Goal: Book appointment/travel/reservation

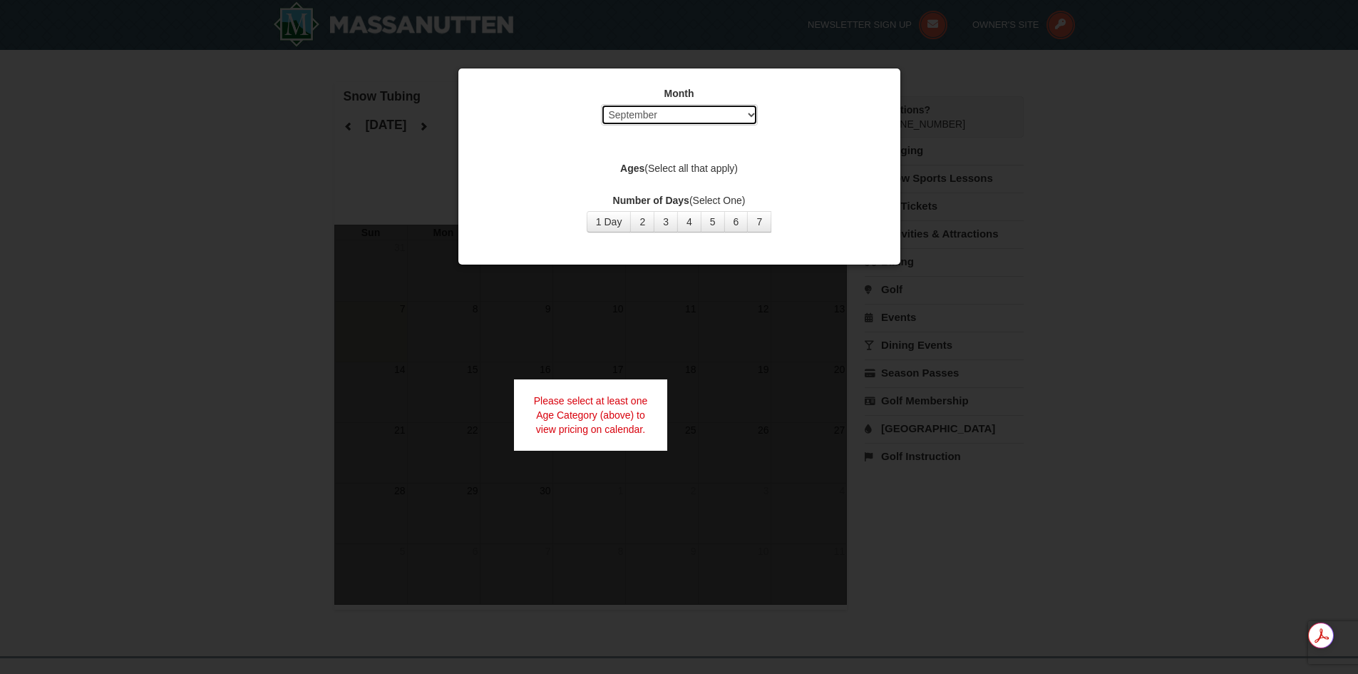
drag, startPoint x: 747, startPoint y: 112, endPoint x: 747, endPoint y: 120, distance: 7.8
click at [747, 112] on select "Select September October November December January February March April May Jun…" at bounding box center [679, 114] width 157 height 21
click at [601, 104] on select "Select September October November December January February March April May Jun…" at bounding box center [679, 114] width 157 height 21
click at [608, 221] on button "1 Day" at bounding box center [609, 221] width 45 height 21
click at [682, 167] on label "Ages (Select all that apply)" at bounding box center [679, 168] width 406 height 14
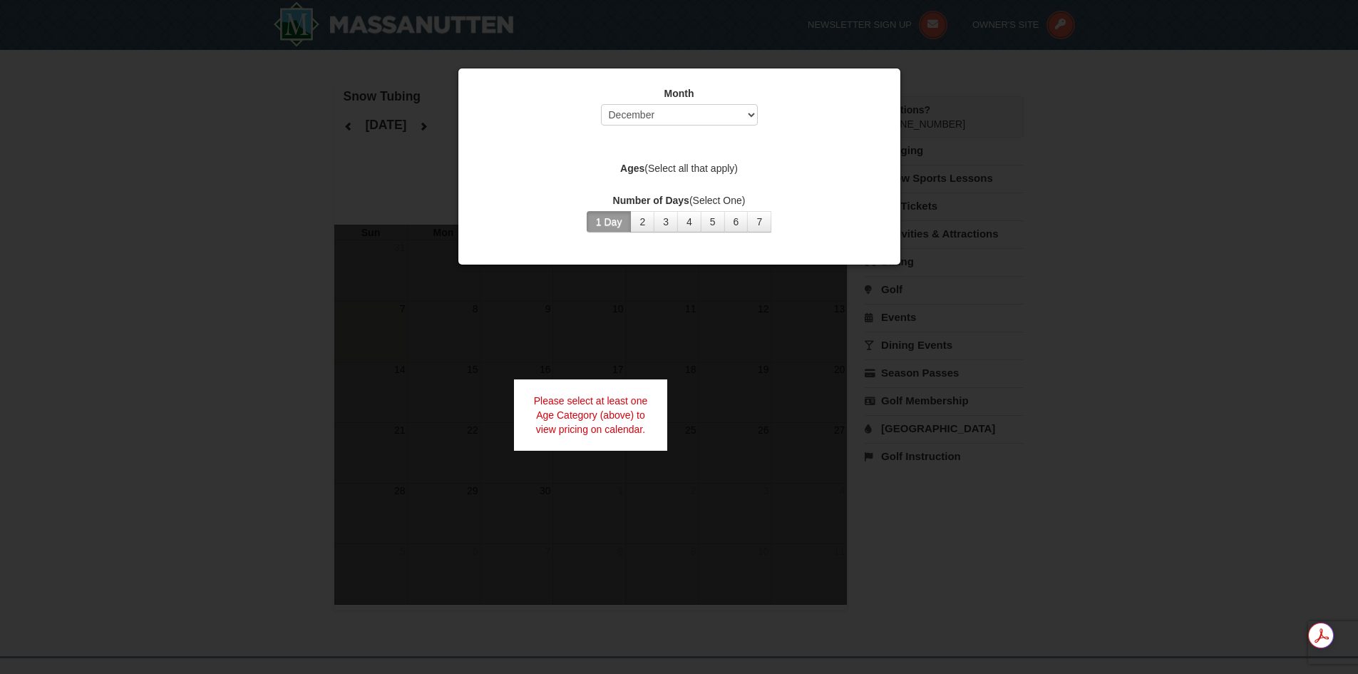
click at [786, 141] on div "Month Select September October November December January February March April M…" at bounding box center [680, 160] width 428 height 168
click at [721, 386] on div at bounding box center [679, 337] width 1358 height 674
click at [630, 167] on strong "Ages" at bounding box center [632, 168] width 24 height 11
click at [627, 140] on div "Month Select September October November December January February March April M…" at bounding box center [680, 160] width 428 height 168
click at [578, 139] on div "Month Select September October November December January February March April M…" at bounding box center [680, 160] width 428 height 168
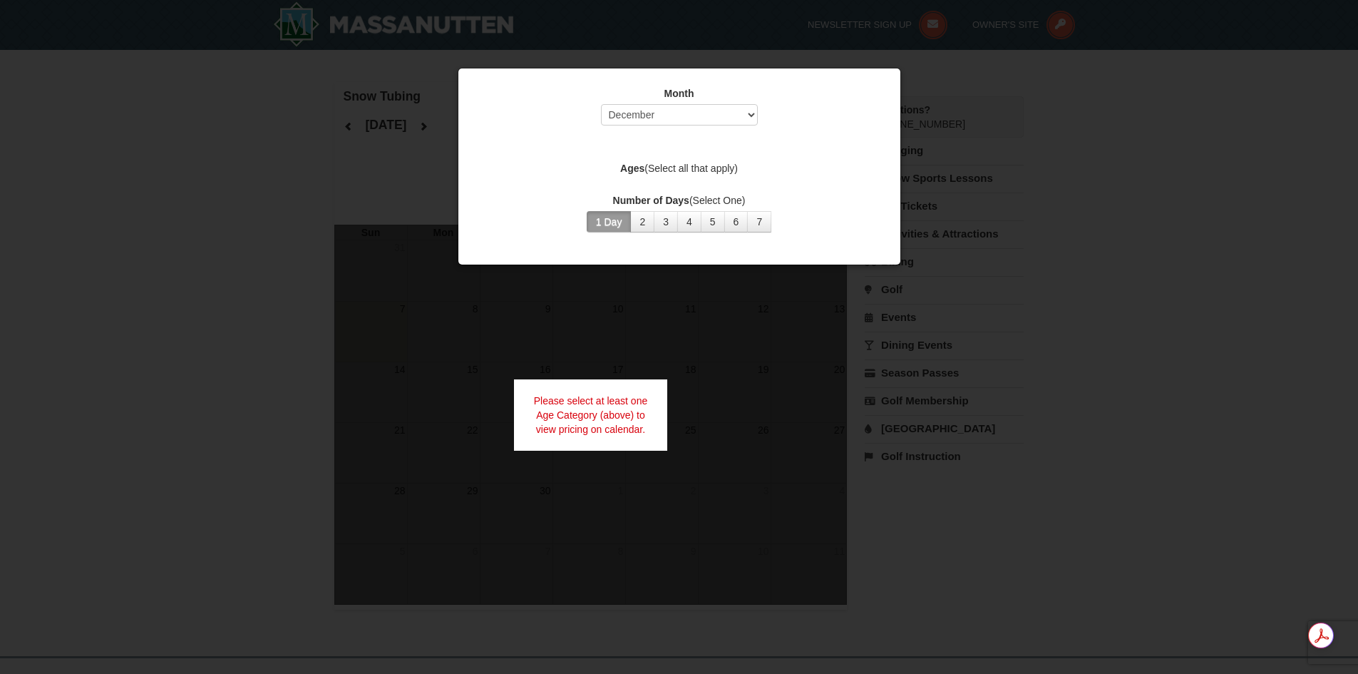
click at [769, 154] on div "Month Select September October November December January February March April M…" at bounding box center [680, 160] width 428 height 168
click at [761, 220] on button "7" at bounding box center [759, 221] width 24 height 21
click at [748, 105] on select "Select September October November December January February March April May Jun…" at bounding box center [679, 114] width 157 height 21
select select "9"
click at [601, 104] on select "Select September October November December January February March April May Jun…" at bounding box center [679, 114] width 157 height 21
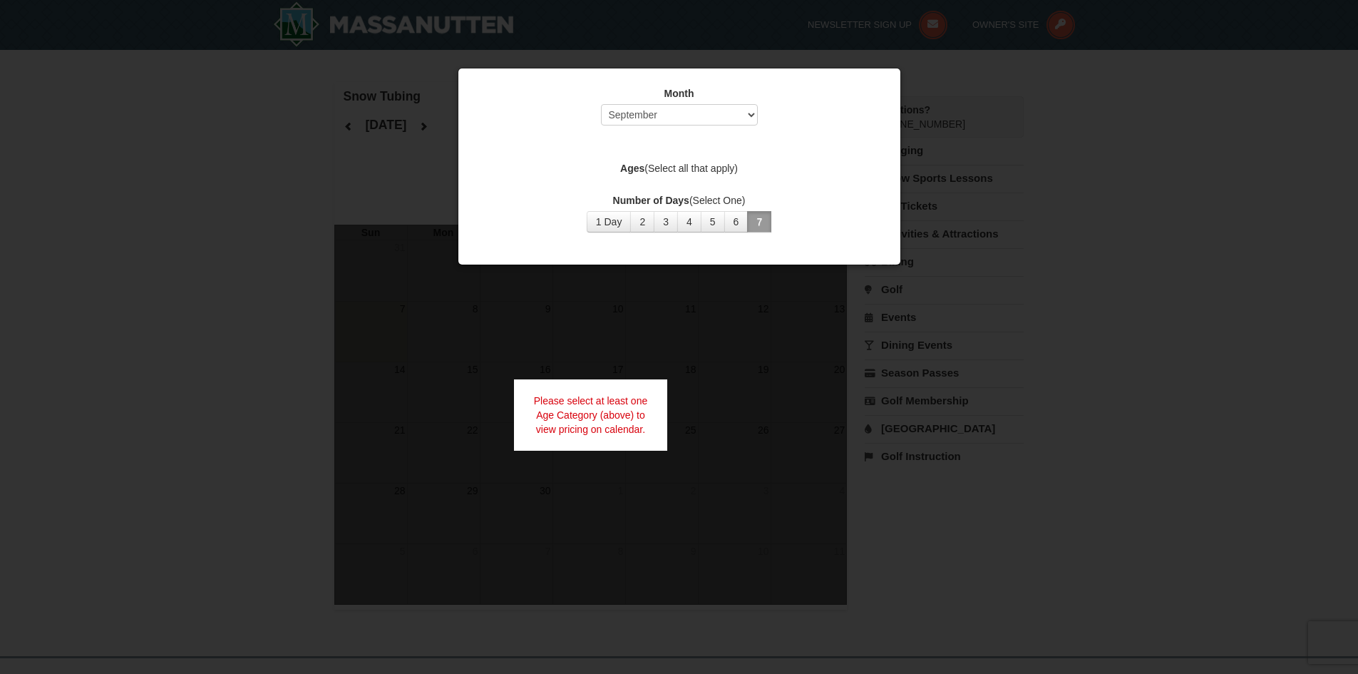
click at [647, 136] on div "Month Select September October November December January February March April M…" at bounding box center [680, 160] width 428 height 168
